Goal: Find contact information: Find contact information

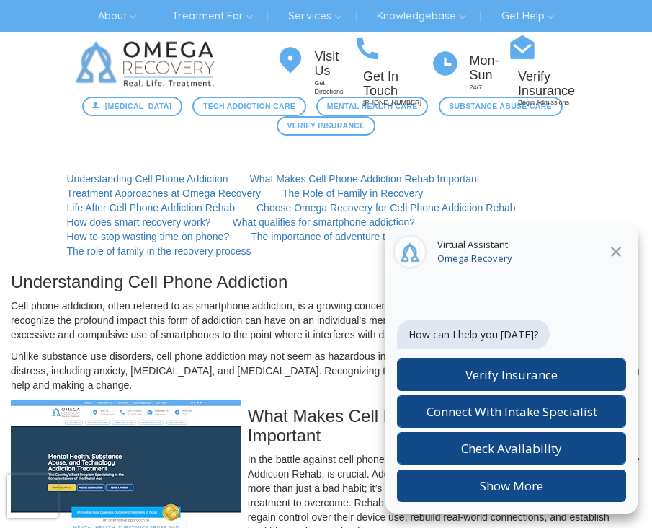
click at [618, 249] on icon "Close" at bounding box center [616, 252] width 10 height 10
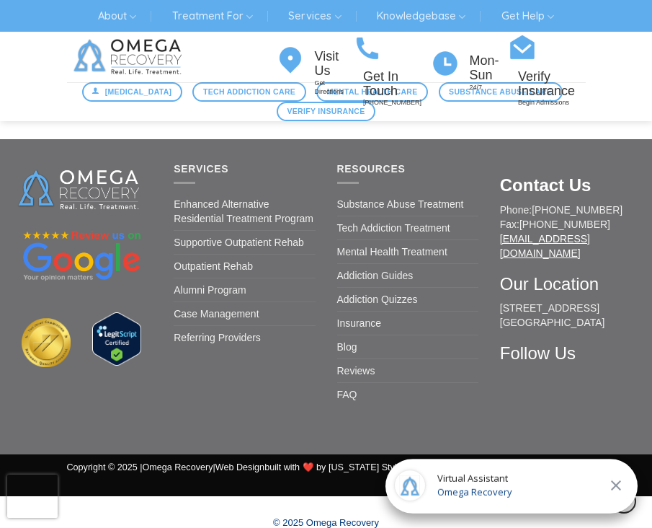
scroll to position [1870, 0]
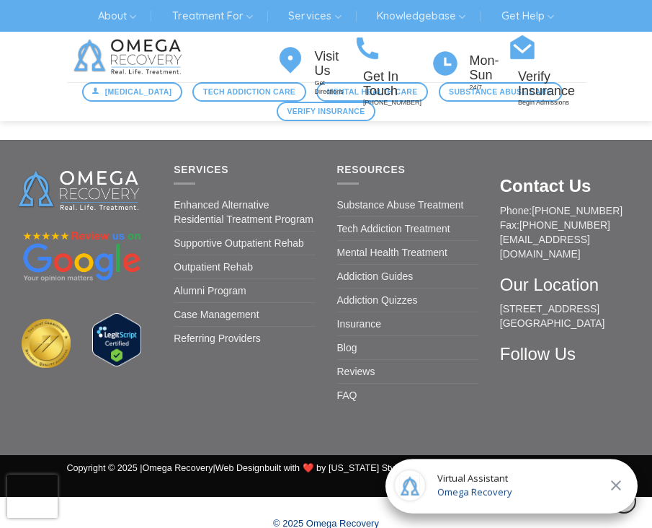
click at [613, 476] on icon "Close" at bounding box center [616, 484] width 17 height 17
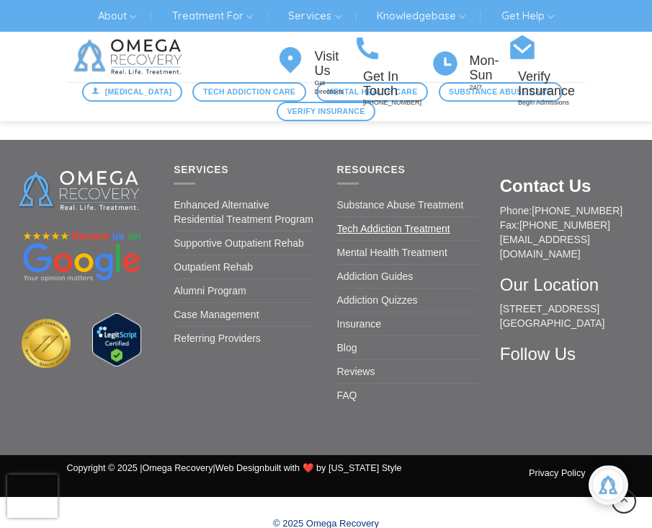
click at [401, 217] on link "Tech Addiction Treatment" at bounding box center [393, 228] width 113 height 23
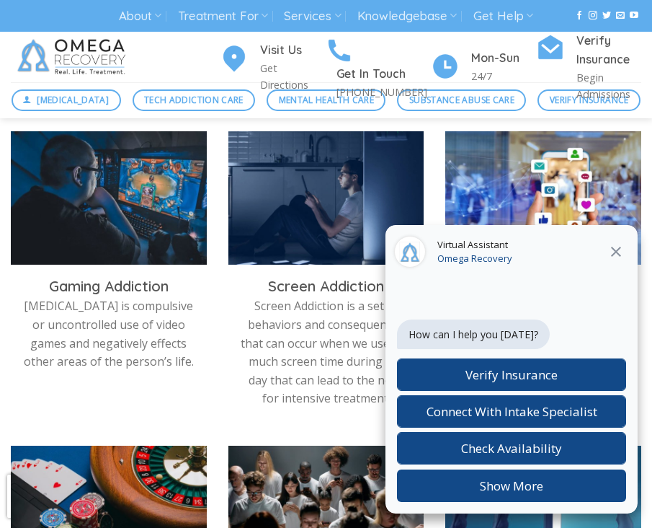
scroll to position [521, 0]
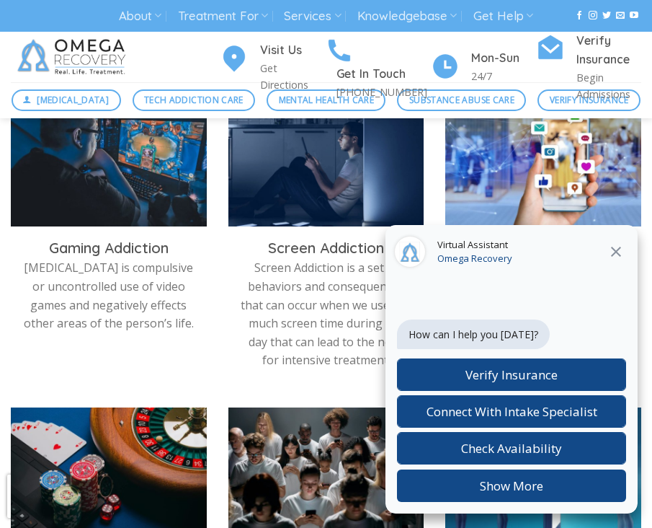
click at [613, 250] on icon "Close" at bounding box center [616, 251] width 17 height 17
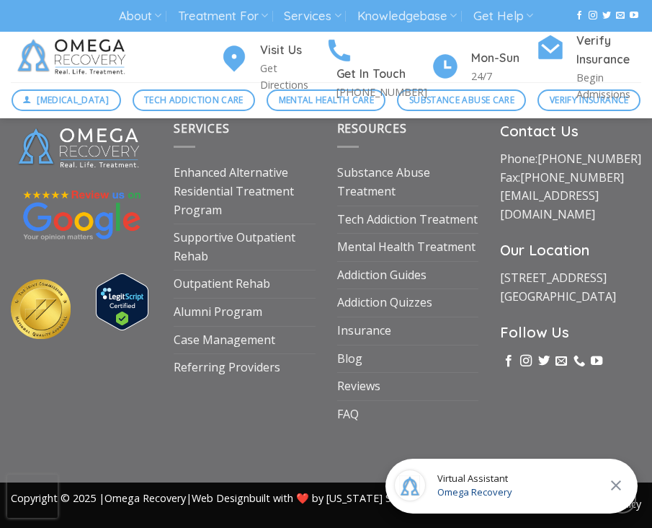
scroll to position [2478, 0]
click at [620, 476] on button "Close" at bounding box center [616, 485] width 26 height 19
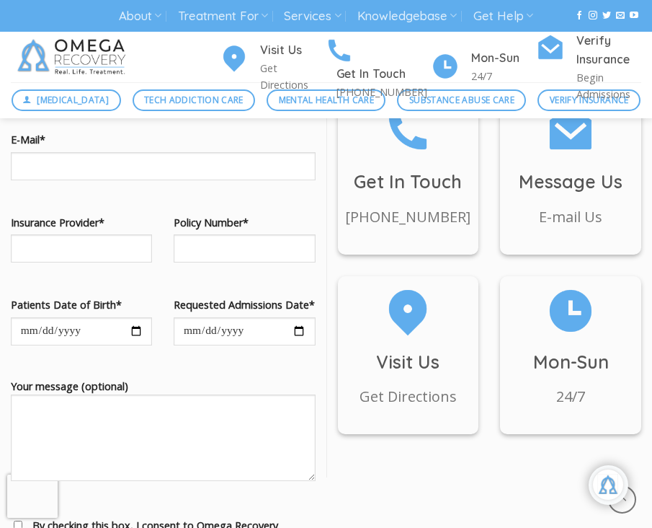
scroll to position [1801, 0]
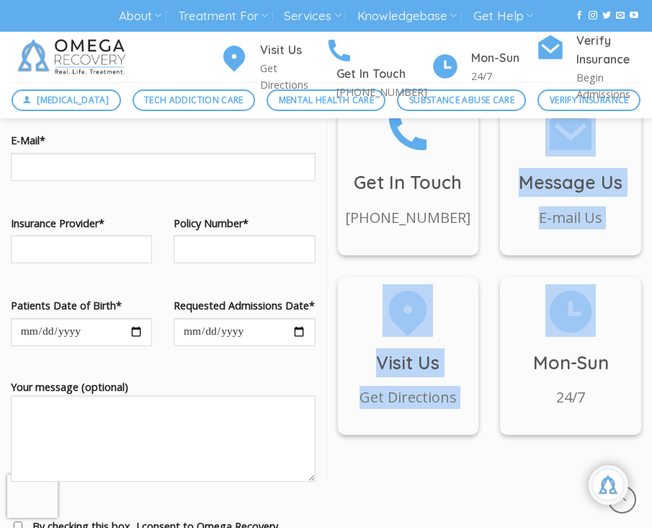
drag, startPoint x: 482, startPoint y: 293, endPoint x: 497, endPoint y: 365, distance: 74.5
click at [497, 365] on div "Get In Touch (512) 601-5407 Message Us E-mail Us Visit Us Get Directions Mon-Su…" at bounding box center [490, 277] width 304 height 360
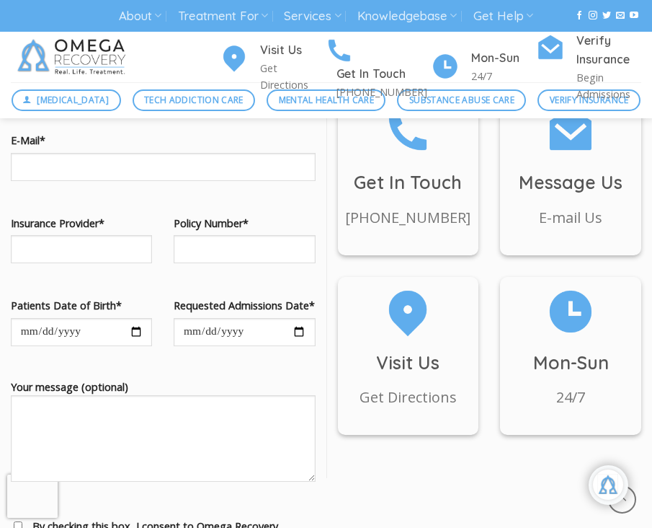
click at [497, 365] on div "Mon-Sun 24/7" at bounding box center [570, 367] width 163 height 180
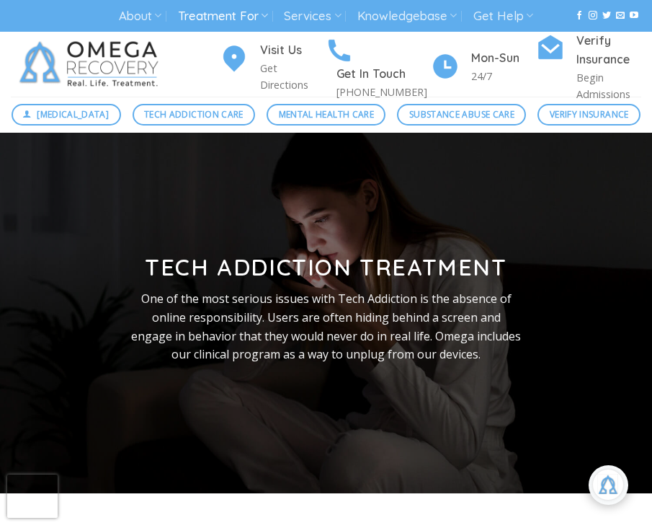
scroll to position [0, 0]
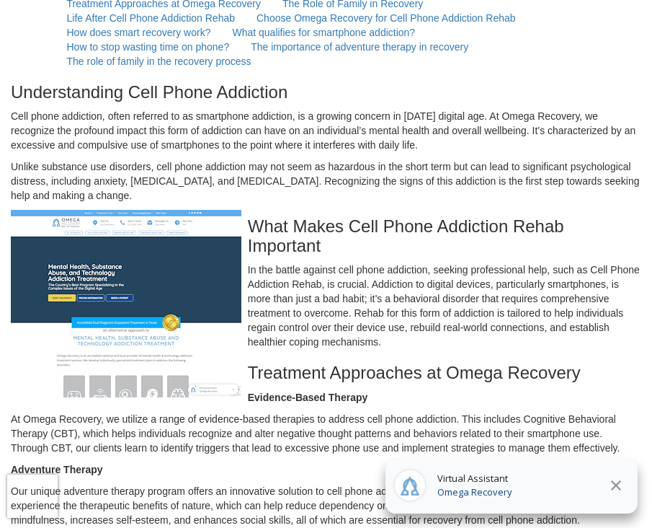
scroll to position [190, 0]
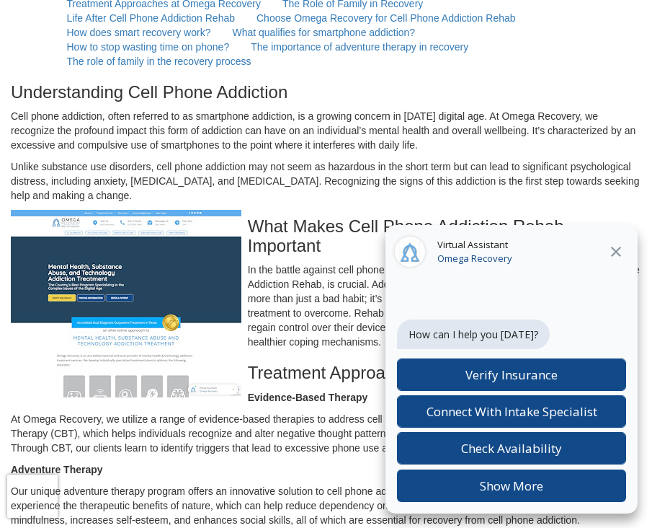
click at [626, 254] on button "Close" at bounding box center [616, 251] width 26 height 19
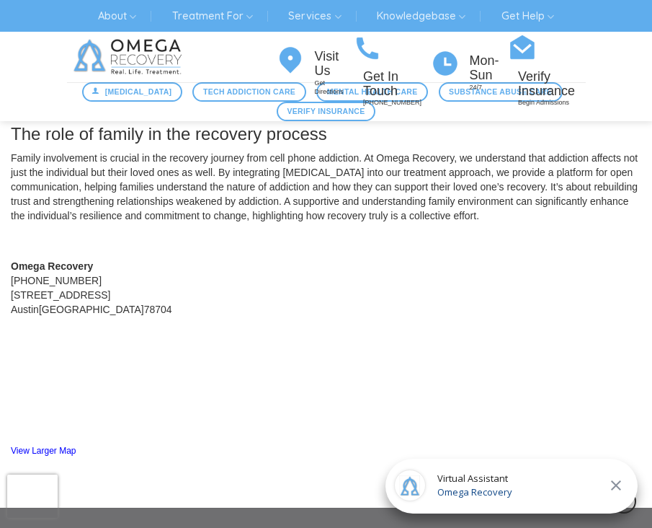
scroll to position [1498, 0]
